Goal: Task Accomplishment & Management: Use online tool/utility

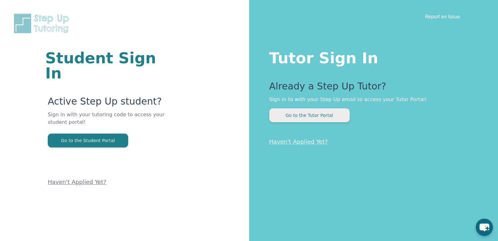
click at [307, 121] on button "Go to the Tutor Portal" at bounding box center [310, 115] width 81 height 14
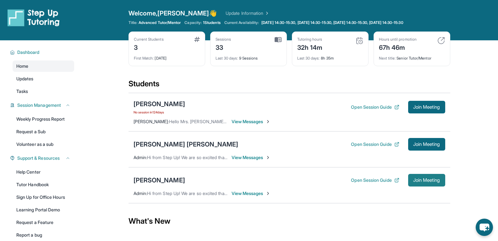
click at [414, 178] on span "Join Meeting" at bounding box center [427, 180] width 27 height 4
